Goal: Use online tool/utility: Utilize a website feature to perform a specific function

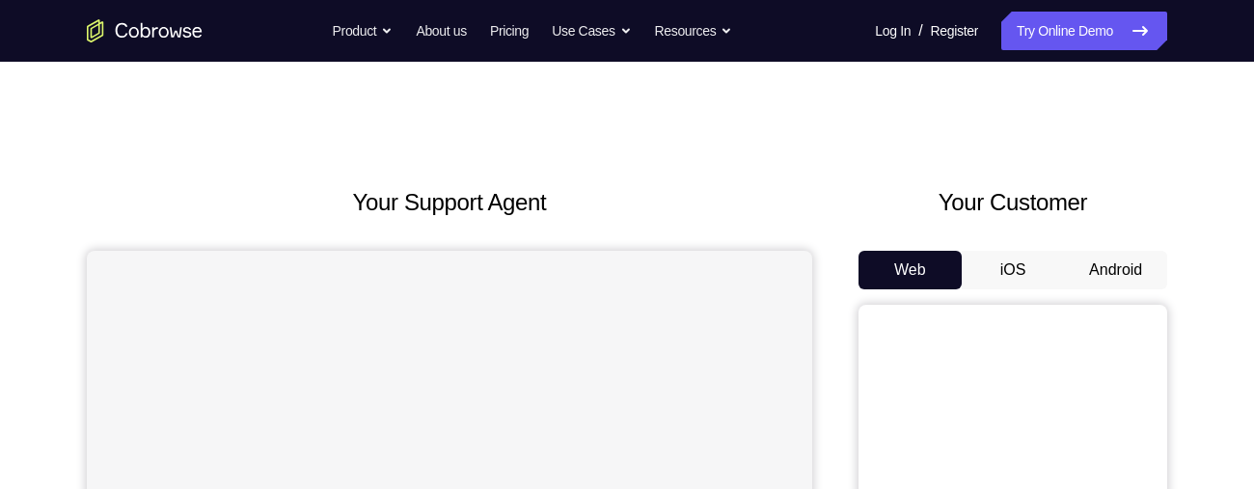
click at [1132, 266] on button "Android" at bounding box center [1115, 270] width 103 height 39
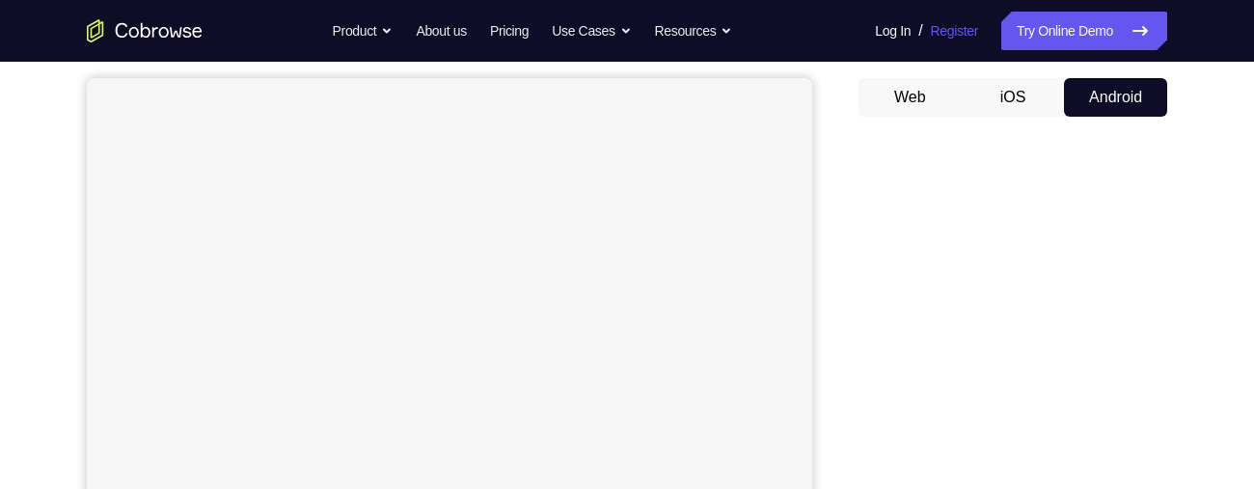
scroll to position [174, 0]
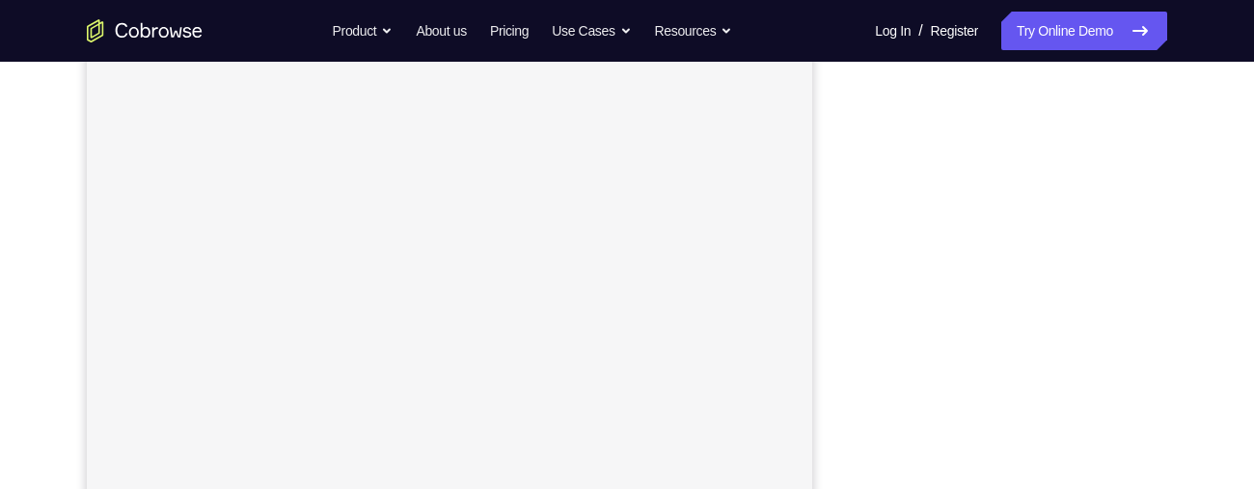
scroll to position [244, 0]
click at [1161, 387] on div at bounding box center [1013, 357] width 309 height 593
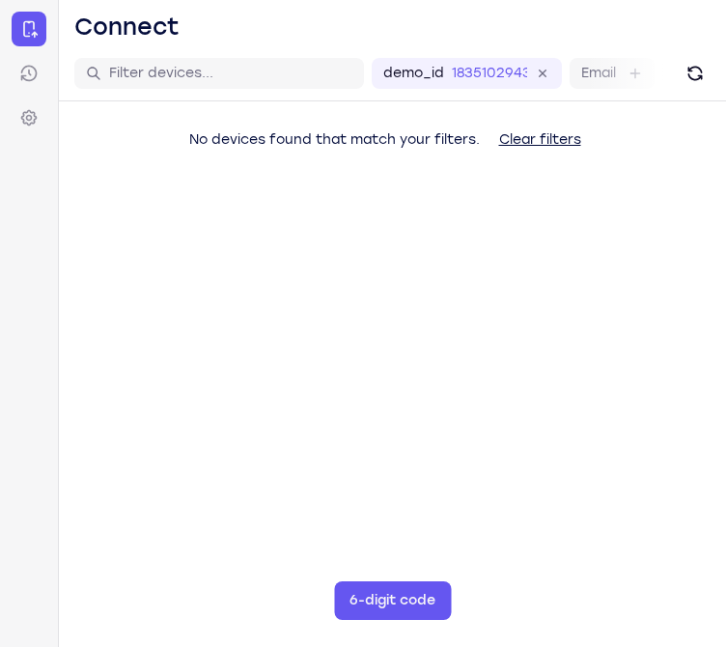
click at [523, 400] on main "demo_id 1835102943 1835102943 Email User ID Device ID Device name 6-digit code …" at bounding box center [392, 369] width 667 height 647
